Goal: Transaction & Acquisition: Download file/media

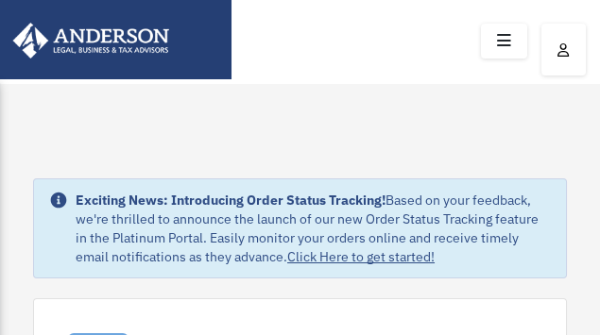
click at [499, 42] on icon at bounding box center [503, 40] width 27 height 29
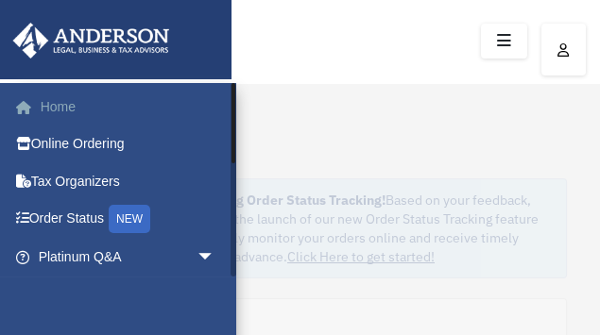
click at [59, 110] on link "Home" at bounding box center [128, 107] width 230 height 38
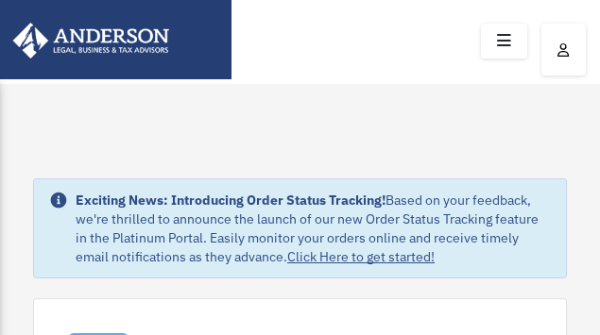
click at [495, 34] on icon at bounding box center [503, 40] width 27 height 29
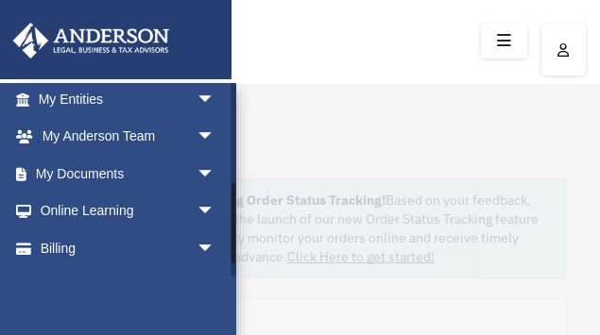
scroll to position [232, 0]
click at [69, 177] on link "My Documents arrow_drop_down" at bounding box center [128, 174] width 230 height 38
click at [199, 166] on span "arrow_drop_down" at bounding box center [215, 174] width 38 height 39
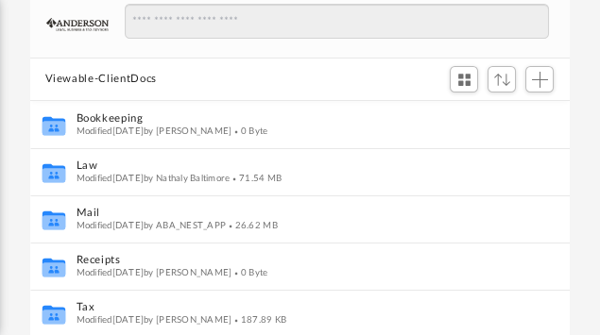
scroll to position [421, 532]
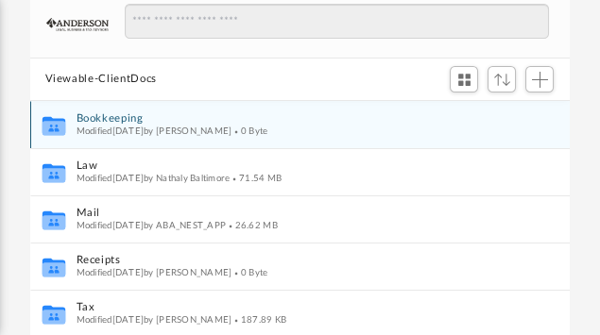
click at [351, 145] on div "Collaborated Folder Bookkeeping Modified [DATE] by [PERSON_NAME] 0 Byte" at bounding box center [299, 124] width 539 height 47
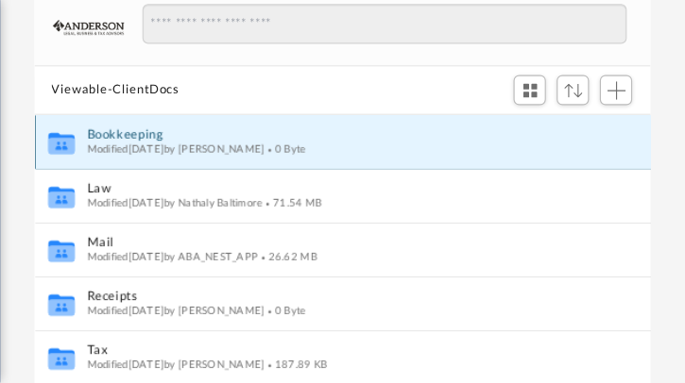
scroll to position [420, 608]
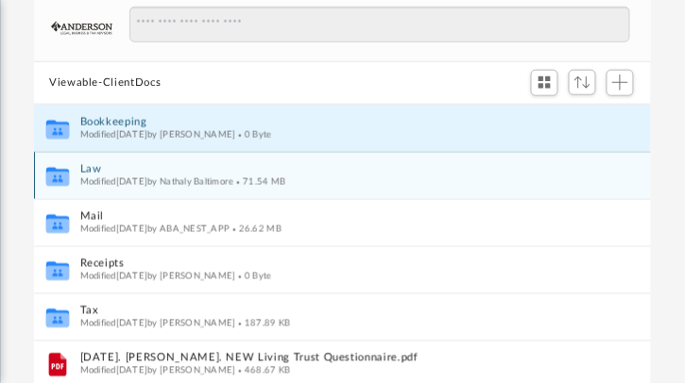
click at [93, 167] on button "Law" at bounding box center [329, 169] width 499 height 12
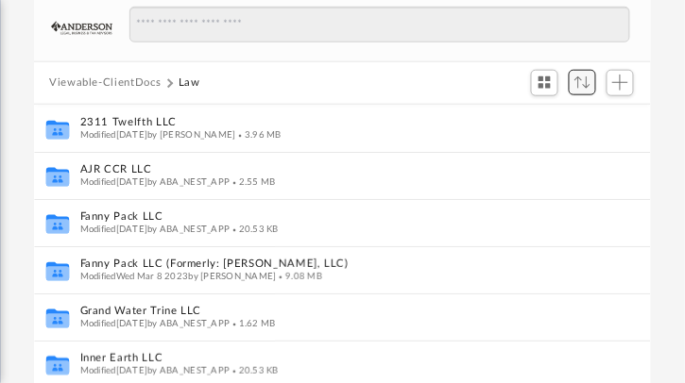
click at [580, 88] on button "Sort" at bounding box center [582, 82] width 28 height 25
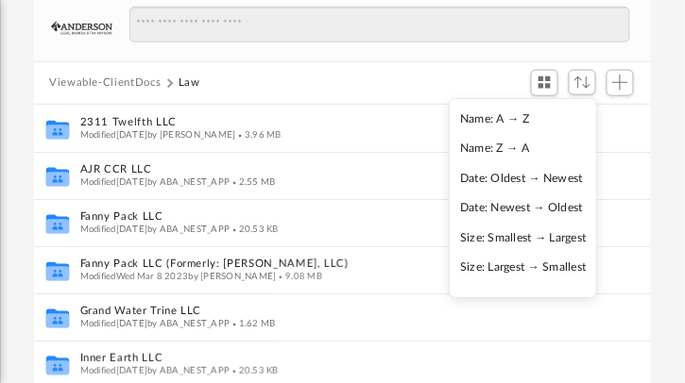
click at [525, 207] on li "Date: Newest → Oldest" at bounding box center [523, 208] width 127 height 20
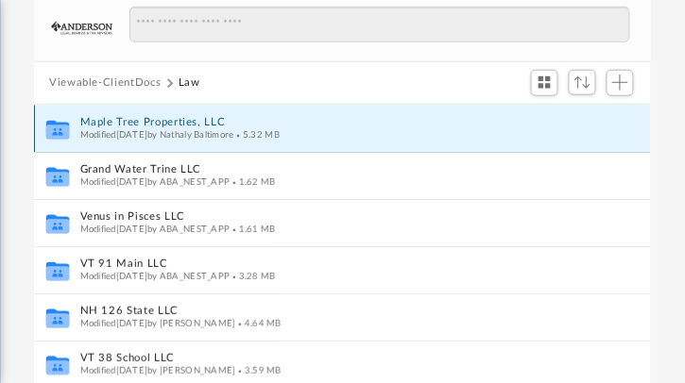
click at [168, 127] on button "Maple Tree Properties, LLC" at bounding box center [325, 122] width 491 height 12
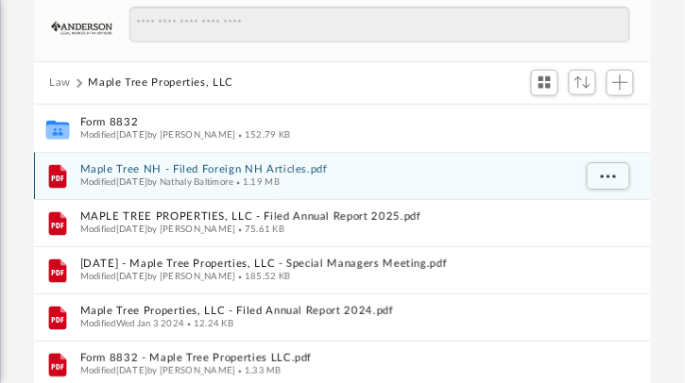
click at [154, 177] on span "Modified [DATE] by [PERSON_NAME]" at bounding box center [157, 181] width 154 height 9
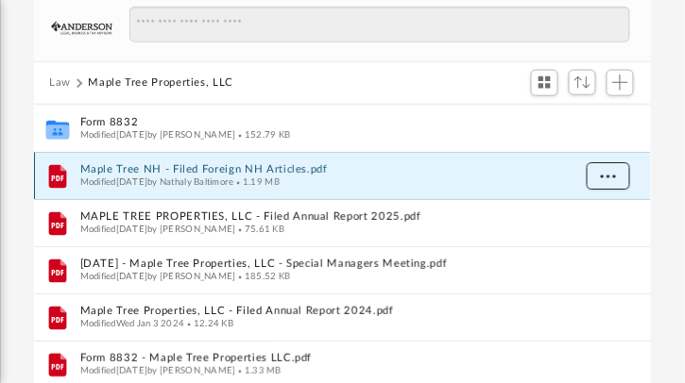
click at [591, 173] on button "More options" at bounding box center [607, 175] width 43 height 28
click at [234, 180] on span "Modified [DATE] by [PERSON_NAME]" at bounding box center [157, 181] width 154 height 9
click at [133, 165] on button "Maple Tree NH - Filed Foreign NH Articles.pdf" at bounding box center [325, 169] width 491 height 12
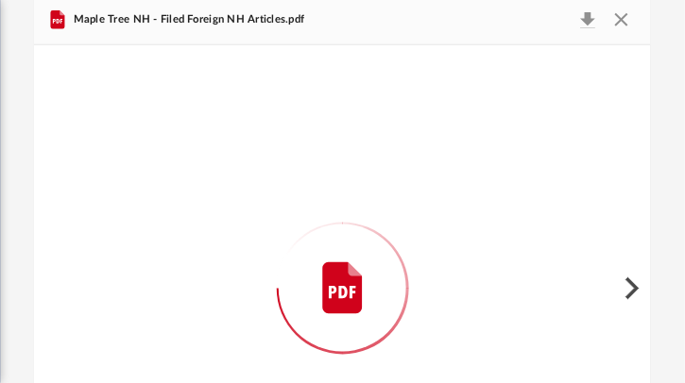
click at [133, 165] on div "Preview" at bounding box center [342, 288] width 617 height 487
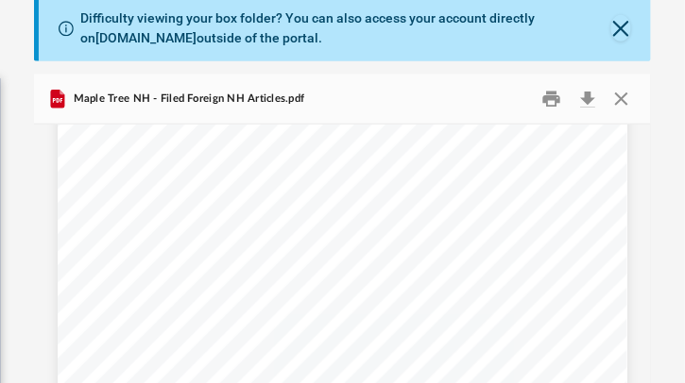
scroll to position [166, 0]
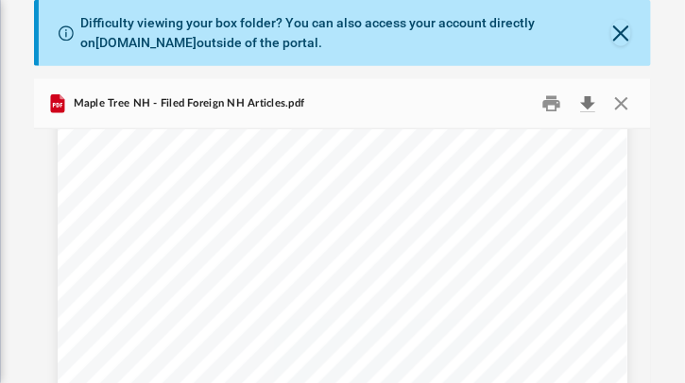
click at [585, 98] on button "Download" at bounding box center [587, 103] width 34 height 29
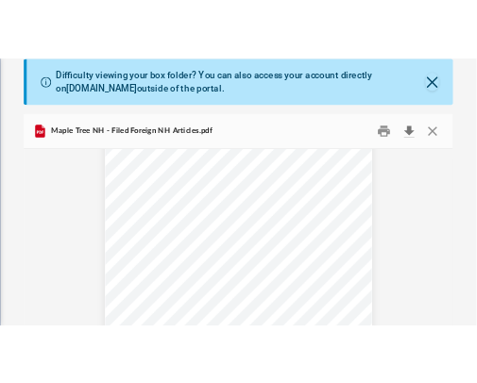
scroll to position [3670, 0]
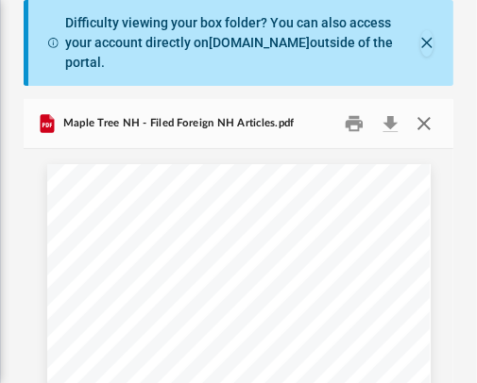
click at [419, 110] on button "Close" at bounding box center [423, 124] width 34 height 29
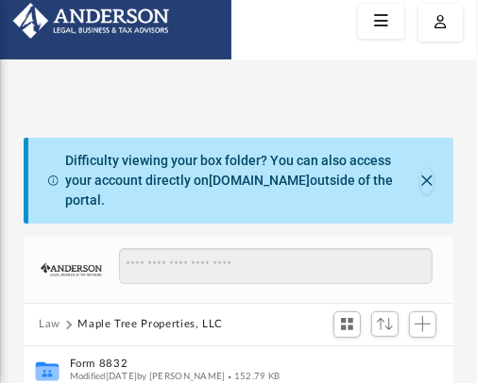
scroll to position [0, 0]
